Goal: Navigation & Orientation: Find specific page/section

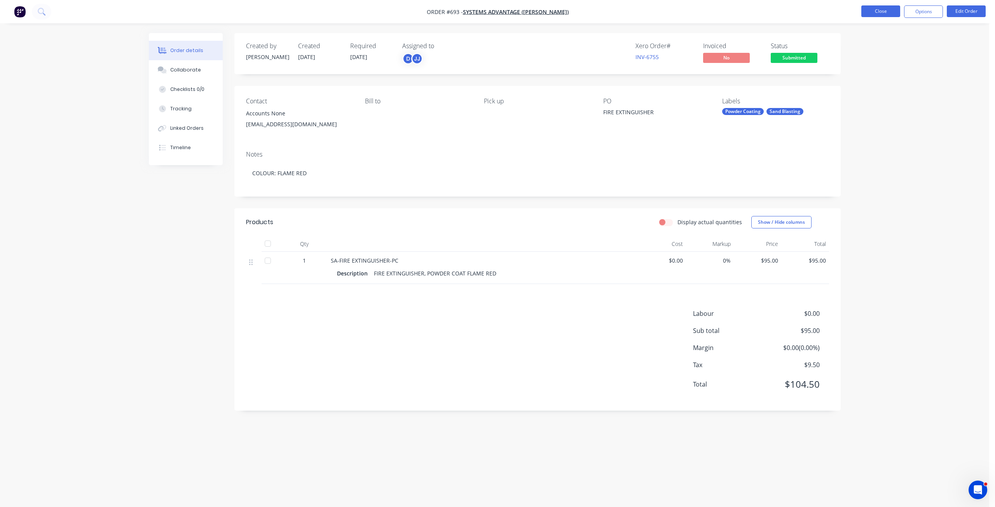
click at [884, 9] on button "Close" at bounding box center [881, 11] width 39 height 12
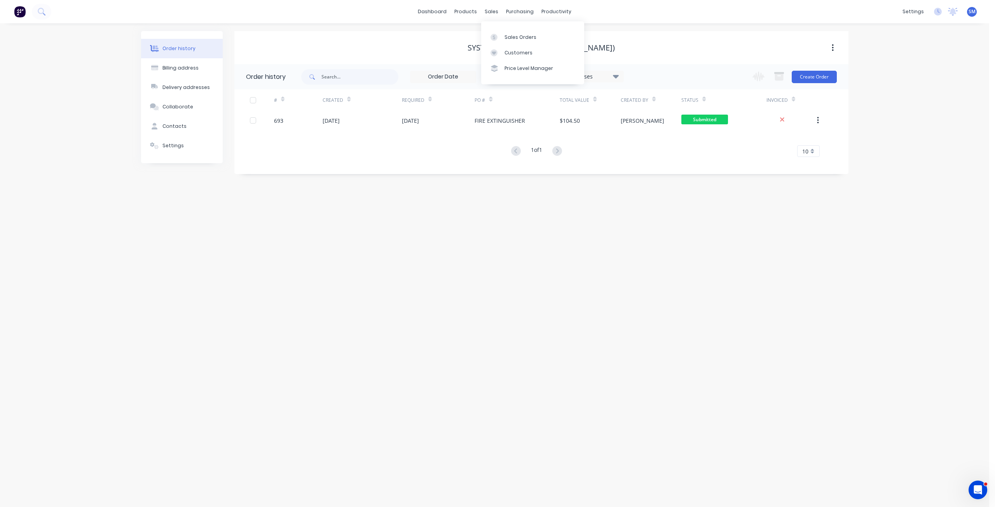
drag, startPoint x: 494, startPoint y: 15, endPoint x: 486, endPoint y: 24, distance: 11.6
click at [493, 15] on div "sales" at bounding box center [491, 12] width 21 height 12
click at [427, 41] on div "Systems Advantage ([PERSON_NAME])" at bounding box center [541, 48] width 614 height 14
click at [491, 14] on div "sales" at bounding box center [491, 12] width 21 height 12
click at [507, 51] on div "Customers" at bounding box center [519, 52] width 28 height 7
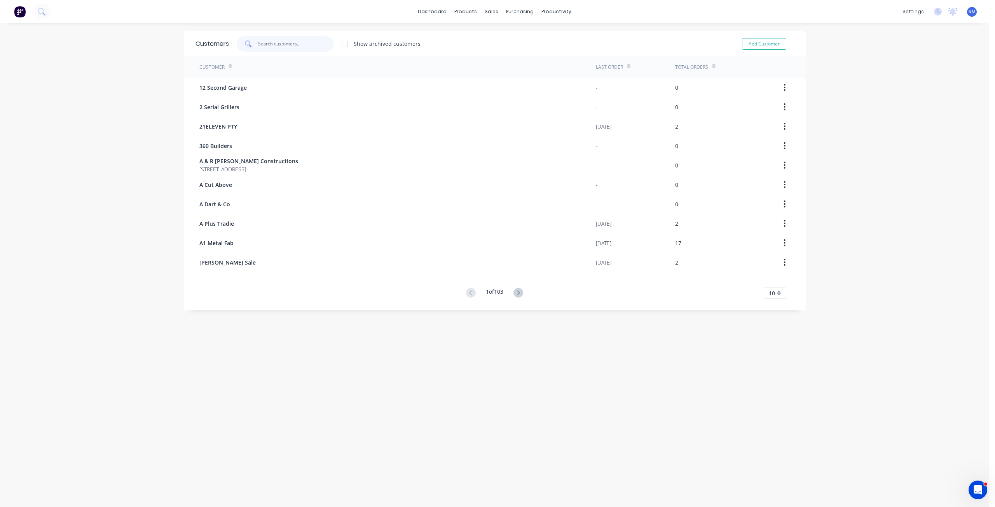
click at [269, 44] on input "text" at bounding box center [296, 44] width 76 height 16
type input "B"
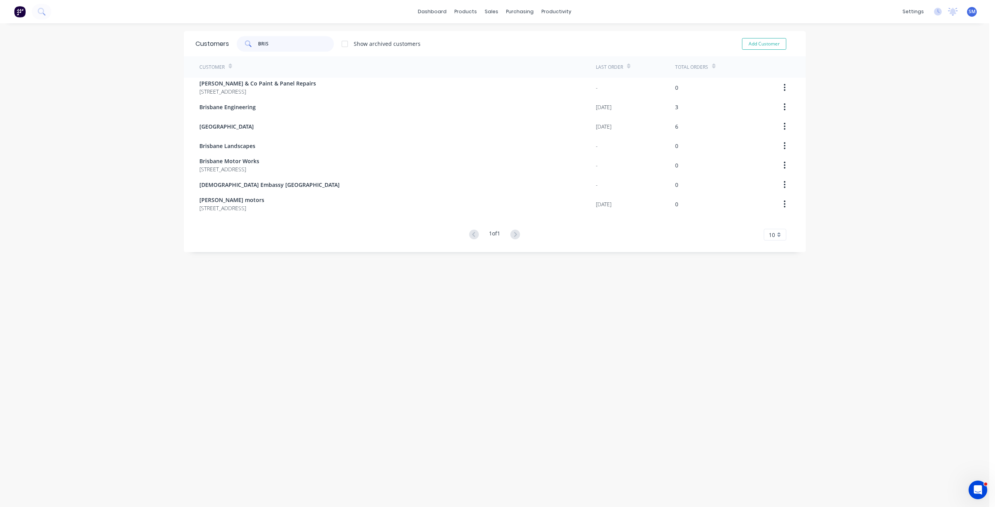
type input "BRIS"
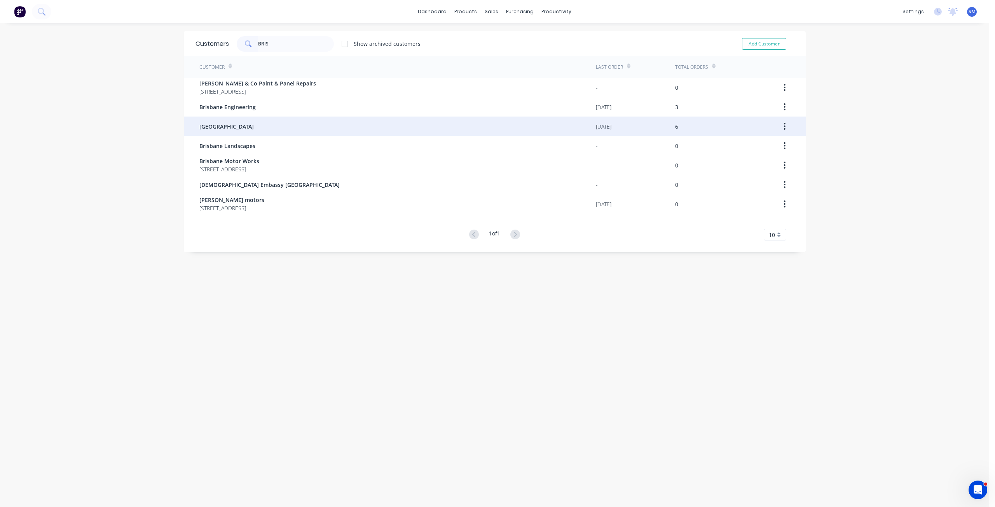
click at [233, 128] on span "[GEOGRAPHIC_DATA]" at bounding box center [226, 126] width 54 height 8
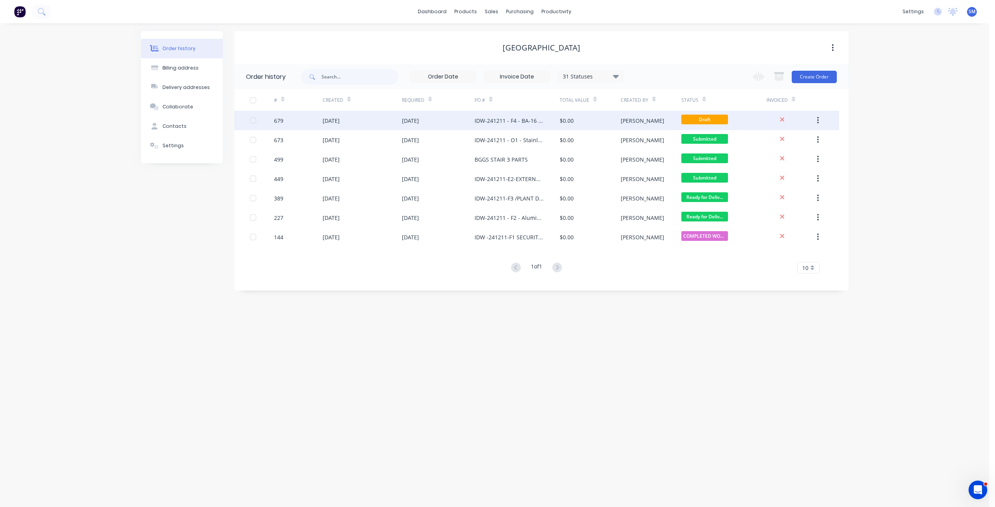
click at [419, 122] on div "[DATE]" at bounding box center [410, 121] width 17 height 8
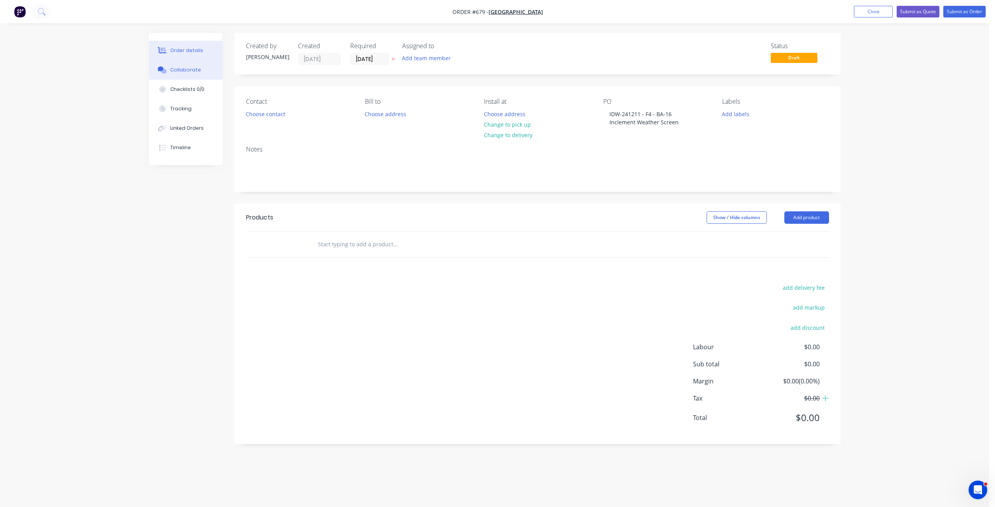
click at [185, 72] on div "Collaborate" at bounding box center [185, 69] width 31 height 7
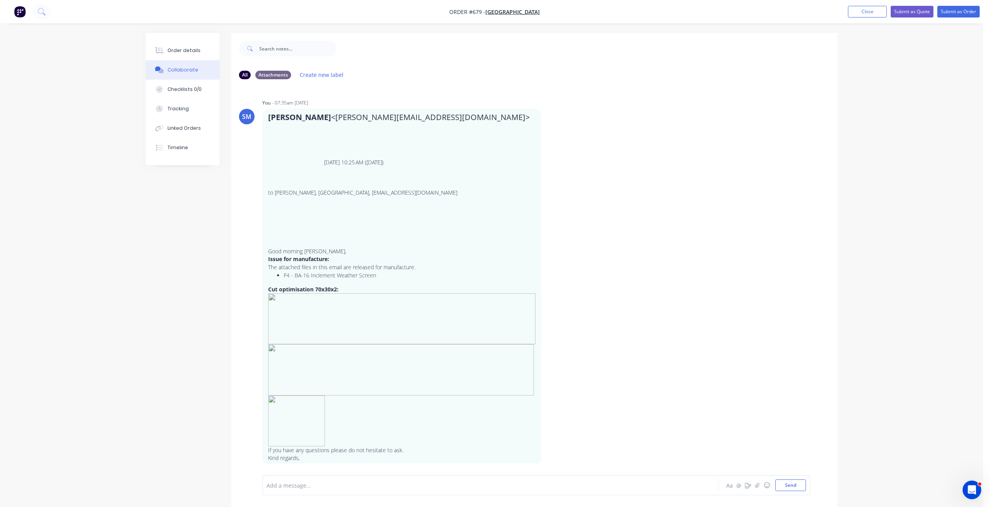
click at [871, 5] on nav "Order #679 - BRISBANE GIRLS GRAMMER SCHOOL Add product Close Submit as Quote Su…" at bounding box center [494, 11] width 989 height 23
click at [868, 17] on button "Close" at bounding box center [867, 12] width 39 height 12
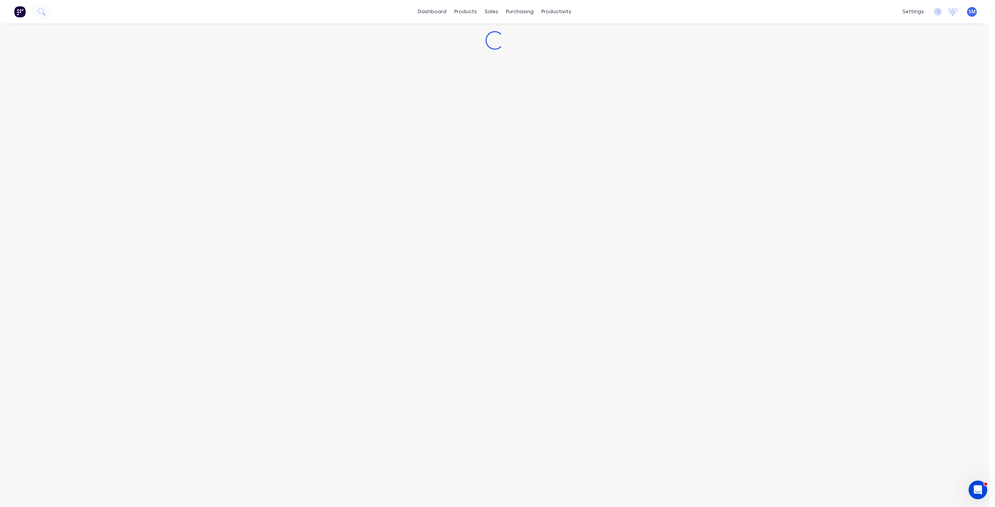
click at [865, 12] on div "dashboard products sales purchasing productivity dashboard products Product Cat…" at bounding box center [494, 11] width 989 height 23
